Goal: Task Accomplishment & Management: Use online tool/utility

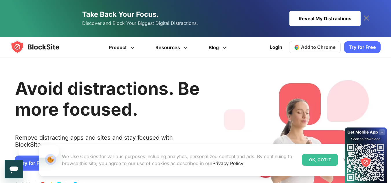
click at [104, 117] on h1 "Avoid distractions. Be more focused." at bounding box center [107, 99] width 184 height 42
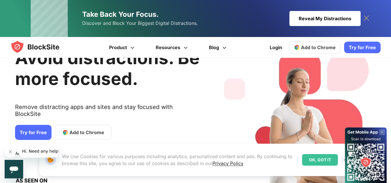
scroll to position [58, 0]
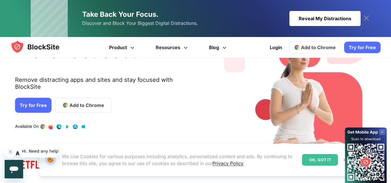
click at [86, 102] on span "Add to Chrome" at bounding box center [86, 105] width 35 height 7
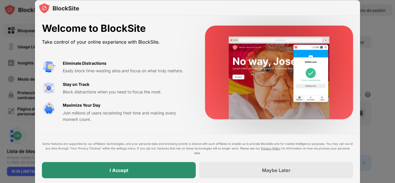
click at [169, 169] on div "I Accept" at bounding box center [119, 170] width 154 height 16
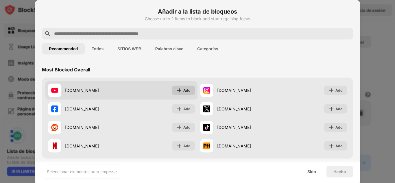
click at [179, 89] on img at bounding box center [179, 90] width 6 height 6
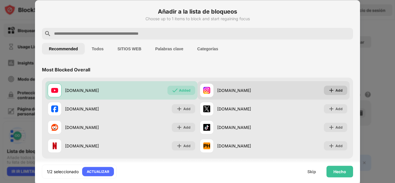
click at [335, 91] on div "Add" at bounding box center [338, 90] width 7 height 6
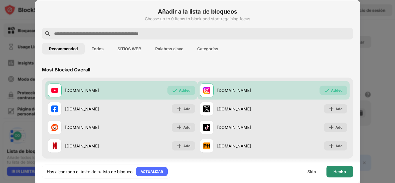
click at [339, 175] on div "Hecho" at bounding box center [339, 172] width 27 height 12
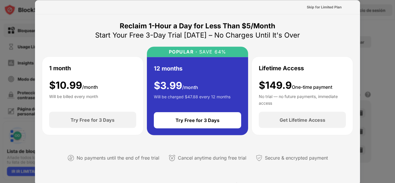
click at [378, 56] on div at bounding box center [197, 91] width 395 height 183
click at [320, 8] on div "Skip for Limited Plan" at bounding box center [324, 7] width 35 height 6
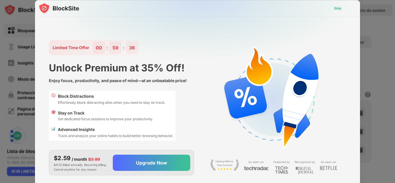
click at [343, 8] on div "Skip" at bounding box center [337, 7] width 17 height 9
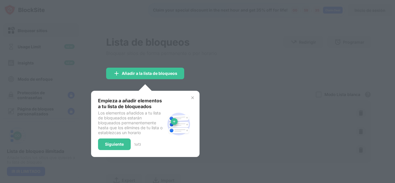
click at [241, 100] on div at bounding box center [197, 91] width 395 height 183
click at [193, 98] on img at bounding box center [192, 97] width 5 height 5
